Goal: Check status: Check status

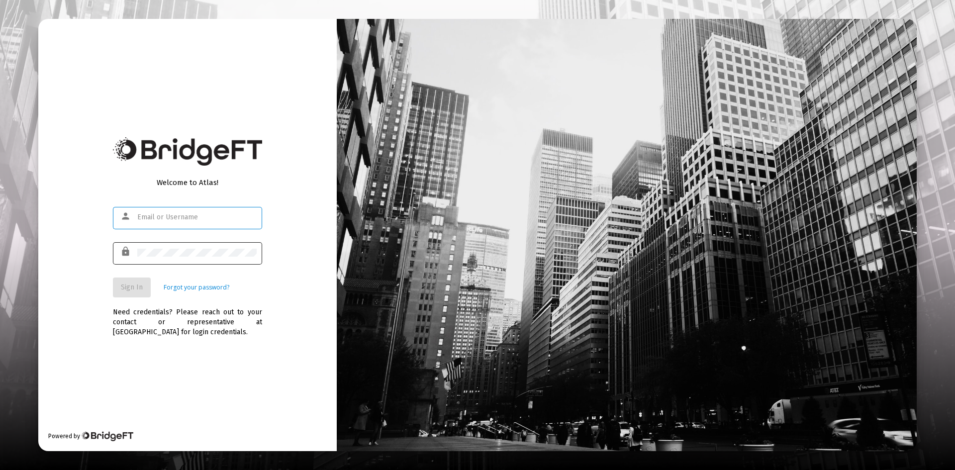
type input "[PERSON_NAME][EMAIL_ADDRESS][DOMAIN_NAME]"
click at [138, 283] on span "Sign In" at bounding box center [132, 287] width 22 height 8
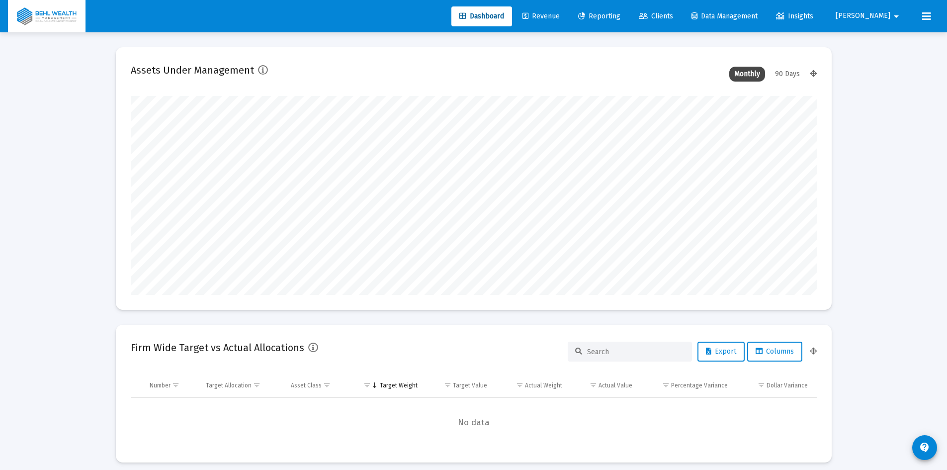
scroll to position [199, 686]
type input "[PERSON_NAME][EMAIL_ADDRESS][DOMAIN_NAME]"
type input "[DATE]"
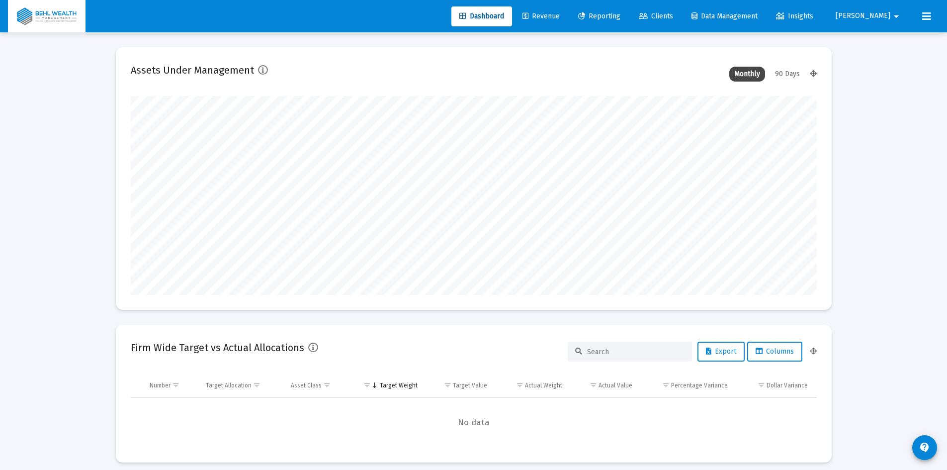
type input "[DATE]"
click at [560, 19] on span "Revenue" at bounding box center [541, 16] width 37 height 8
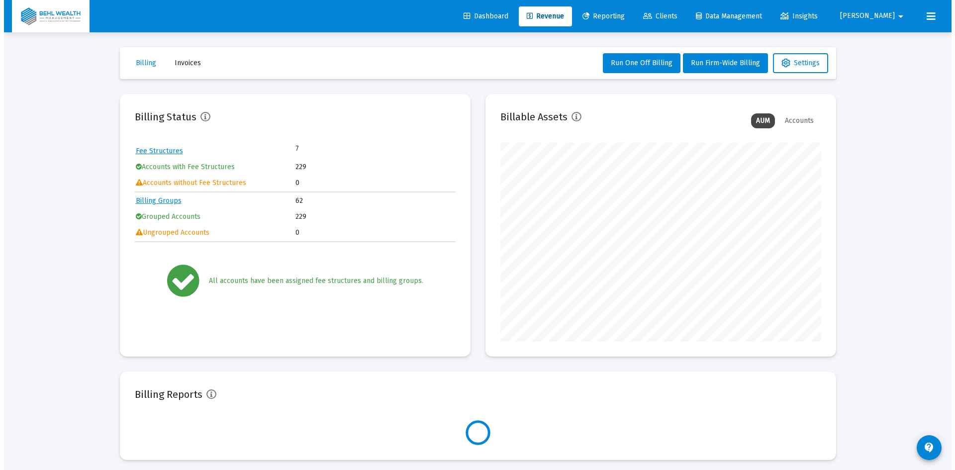
scroll to position [199, 321]
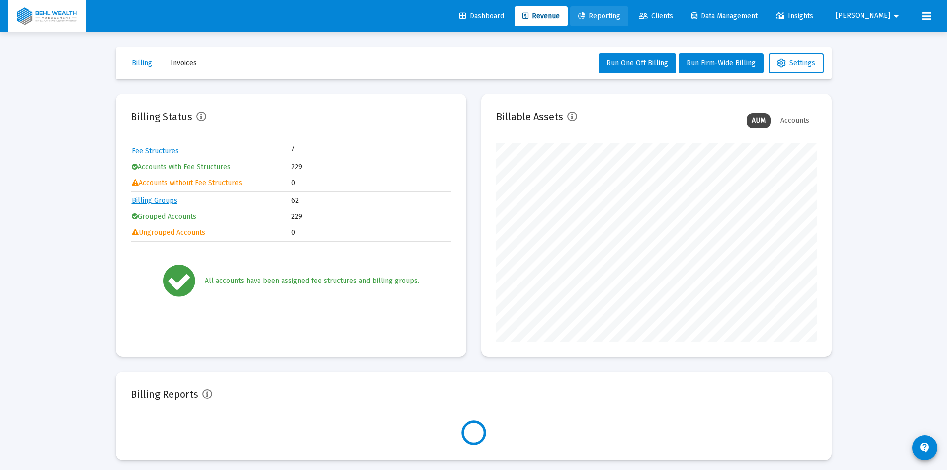
click at [621, 19] on span "Reporting" at bounding box center [599, 16] width 42 height 8
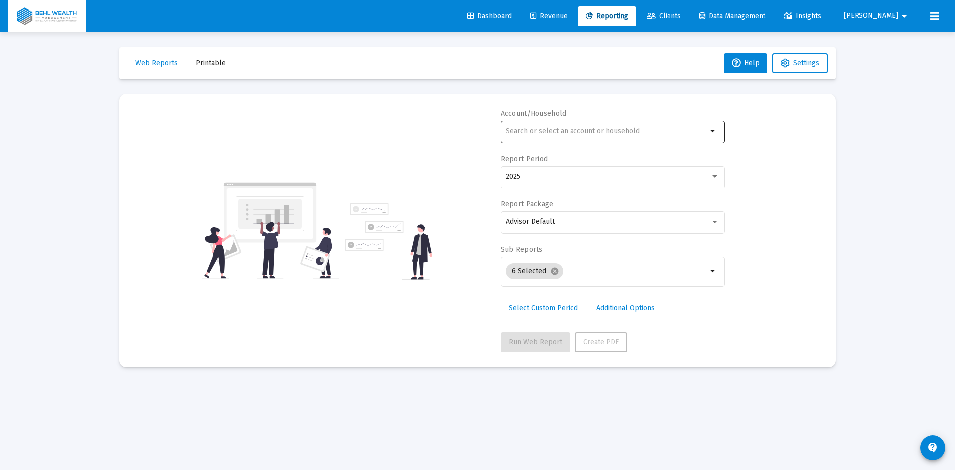
click at [546, 128] on input "text" at bounding box center [606, 131] width 201 height 8
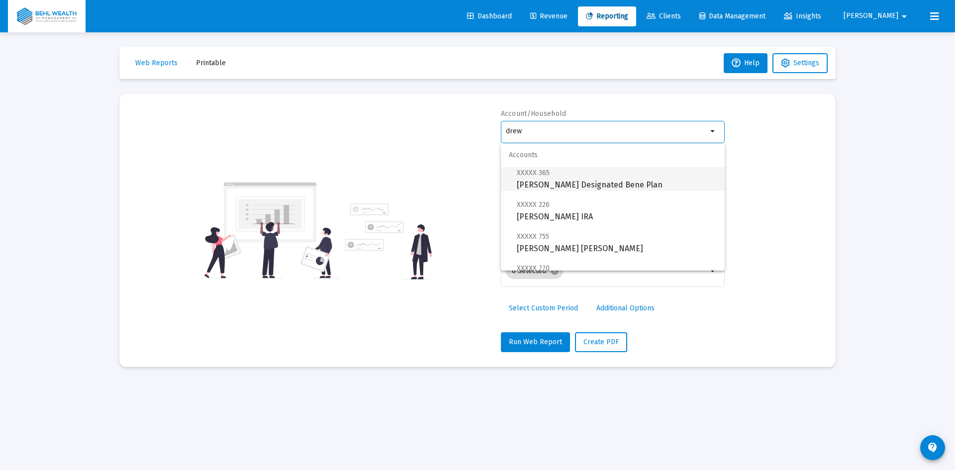
click at [595, 182] on span "XXXXX 365 [PERSON_NAME] Designated Bene Plan" at bounding box center [617, 179] width 200 height 24
type input "[PERSON_NAME] Designated Bene Plan"
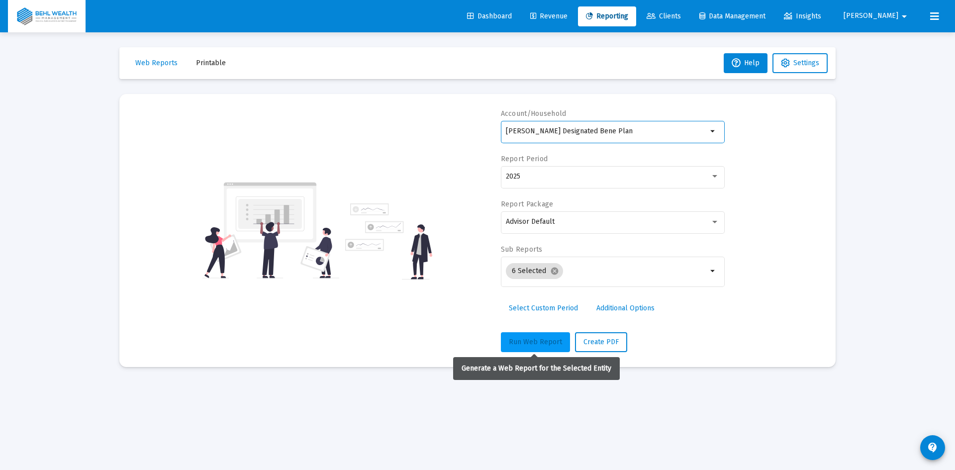
click at [550, 348] on button "Run Web Report" at bounding box center [535, 342] width 69 height 20
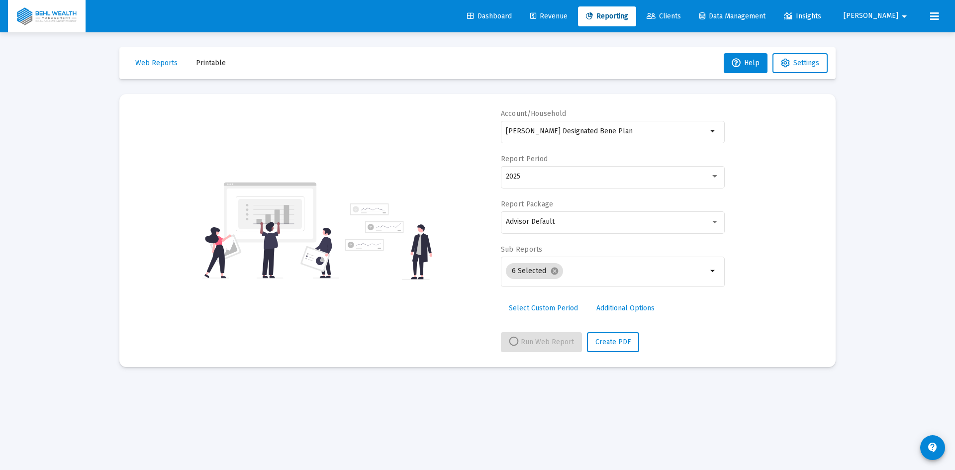
select select "View all"
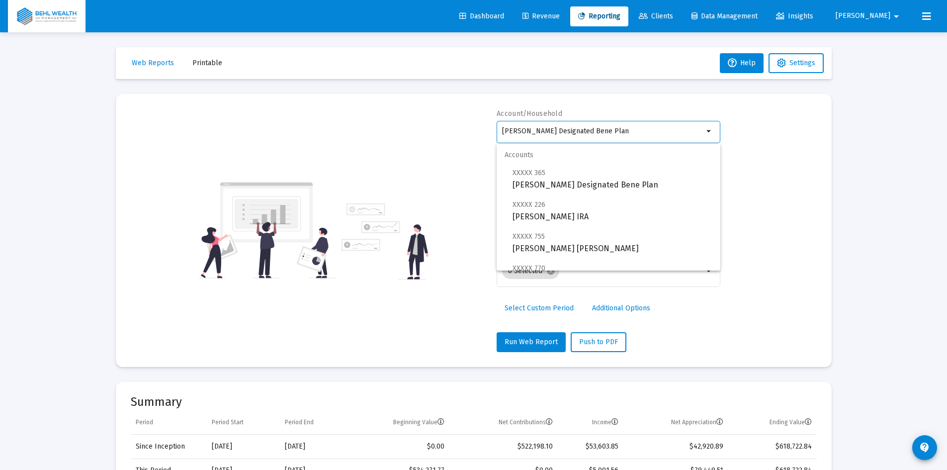
click at [600, 129] on input "[PERSON_NAME] Designated Bene Plan" at bounding box center [602, 131] width 201 height 8
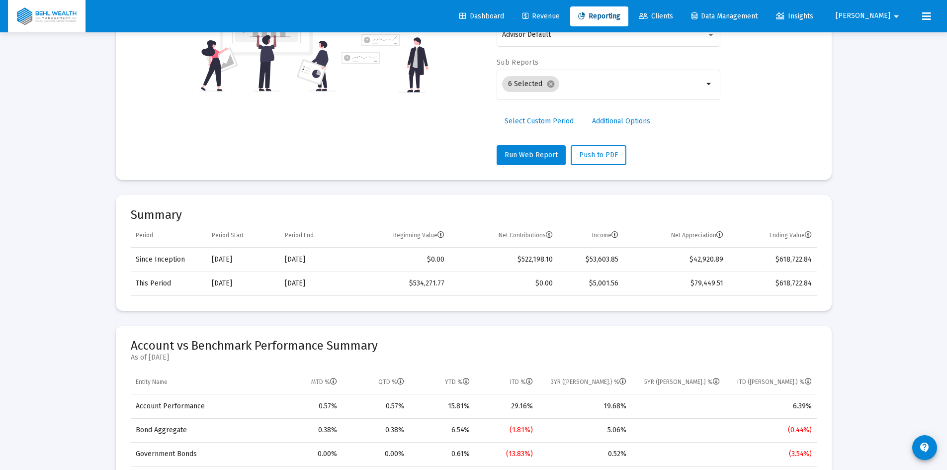
scroll to position [99, 0]
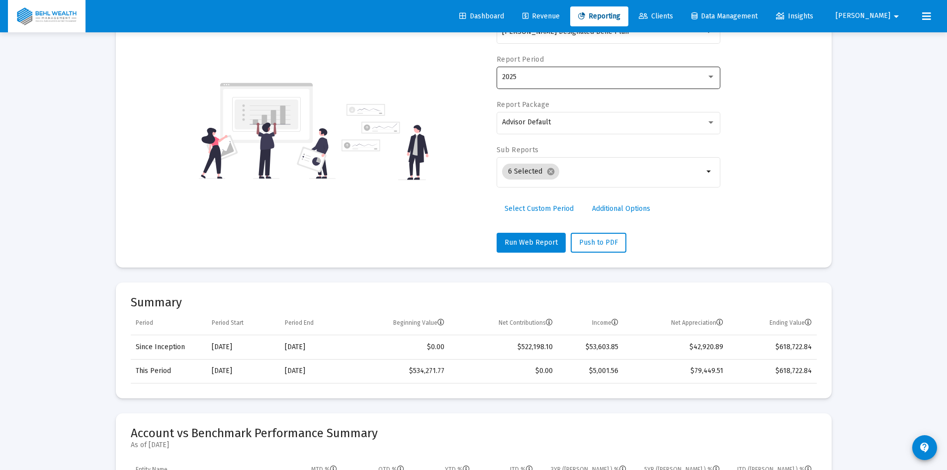
click at [545, 80] on div "2025" at bounding box center [604, 77] width 204 height 8
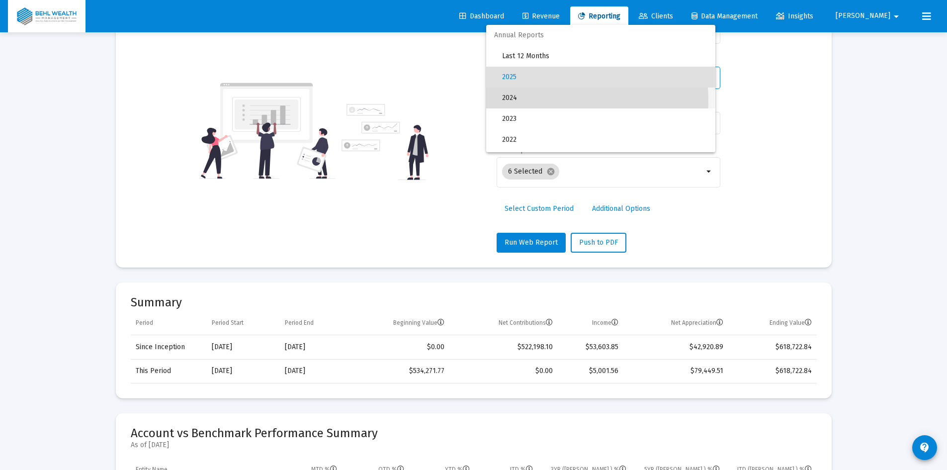
click at [534, 100] on span "2024" at bounding box center [604, 98] width 205 height 21
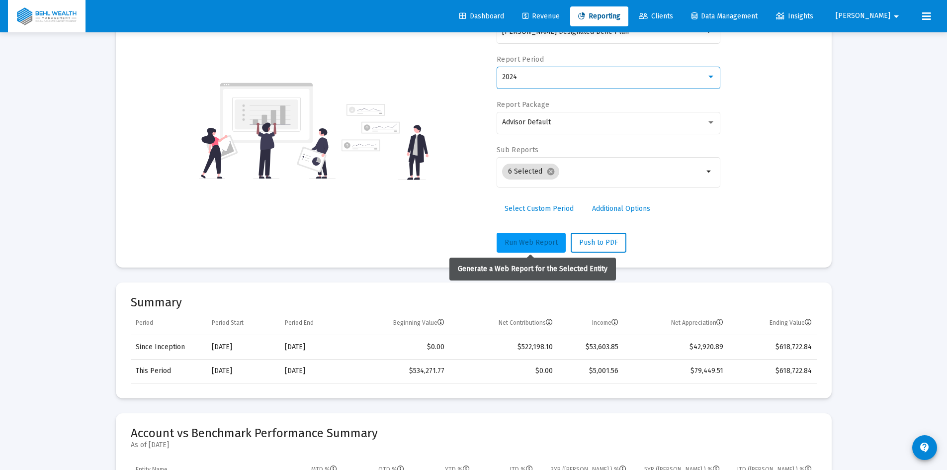
click at [523, 240] on span "Run Web Report" at bounding box center [531, 242] width 53 height 8
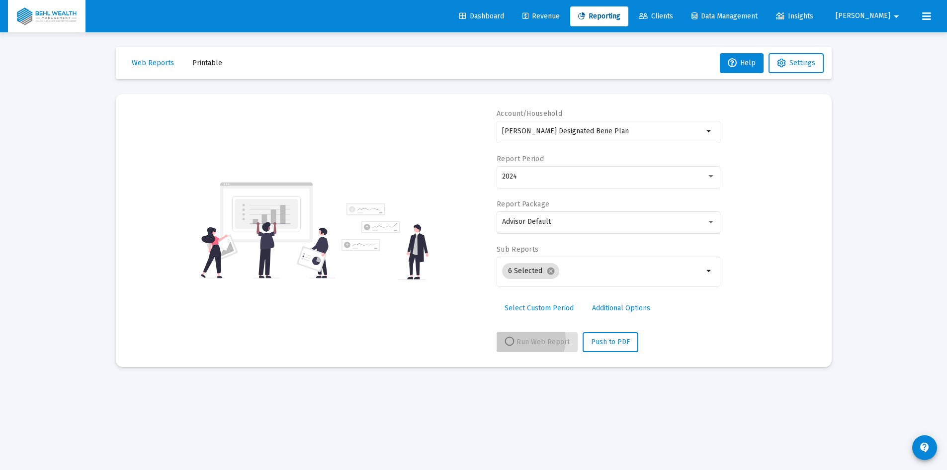
scroll to position [0, 0]
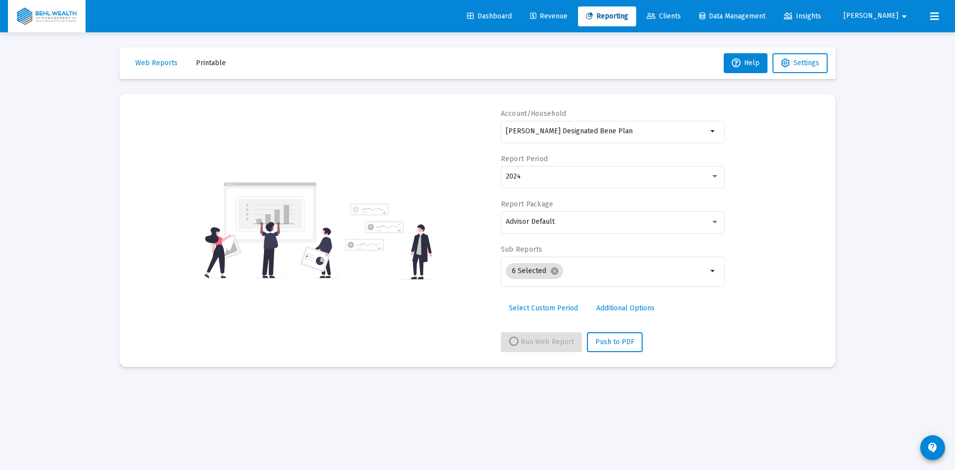
select select "View 1 year"
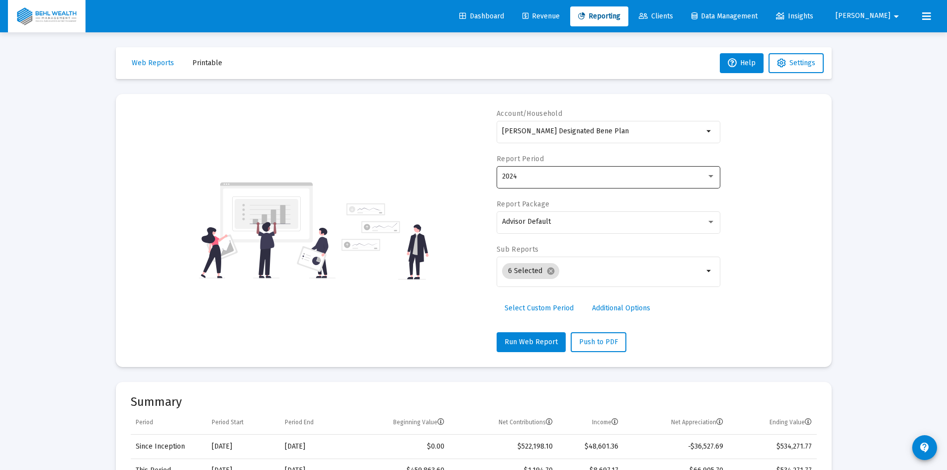
click at [549, 172] on div "2024" at bounding box center [608, 176] width 213 height 24
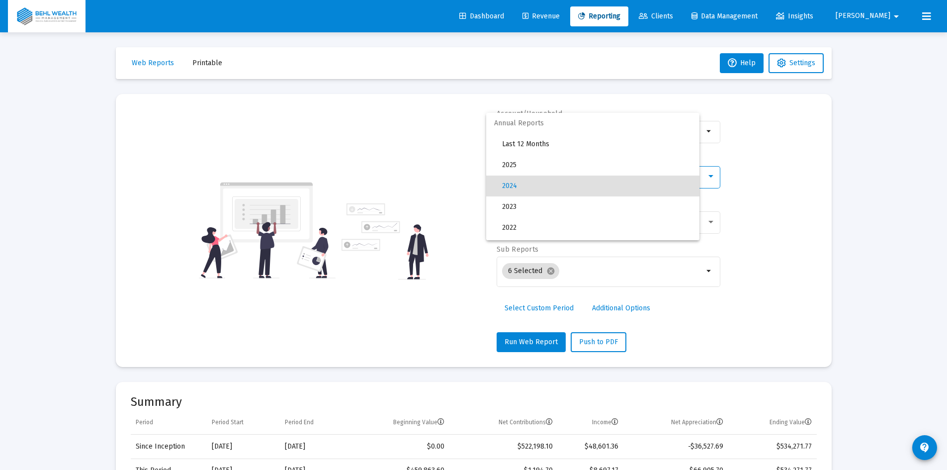
scroll to position [9, 0]
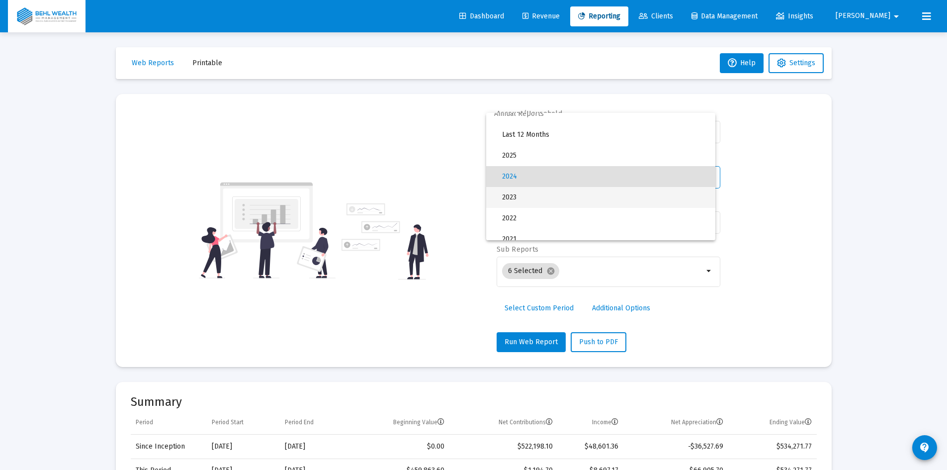
click at [542, 199] on span "2023" at bounding box center [604, 197] width 205 height 21
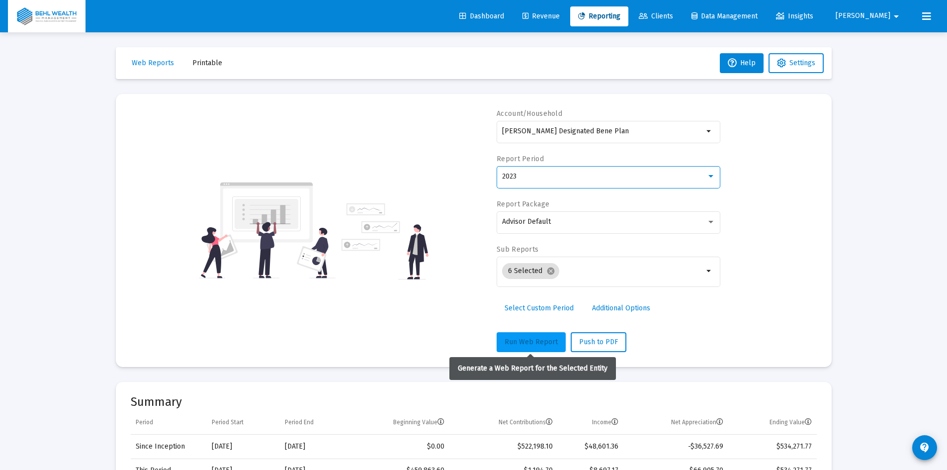
click at [529, 341] on span "Run Web Report" at bounding box center [531, 342] width 53 height 8
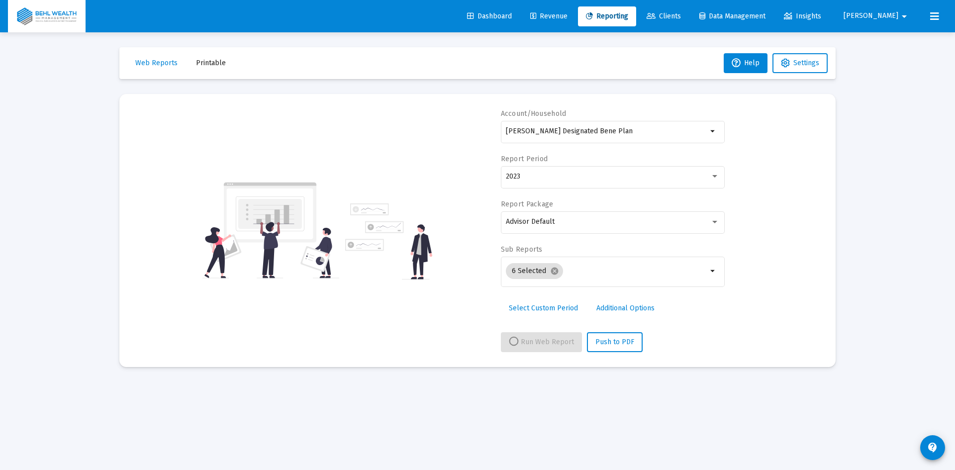
select select "View 1 year"
